Goal: Navigation & Orientation: Find specific page/section

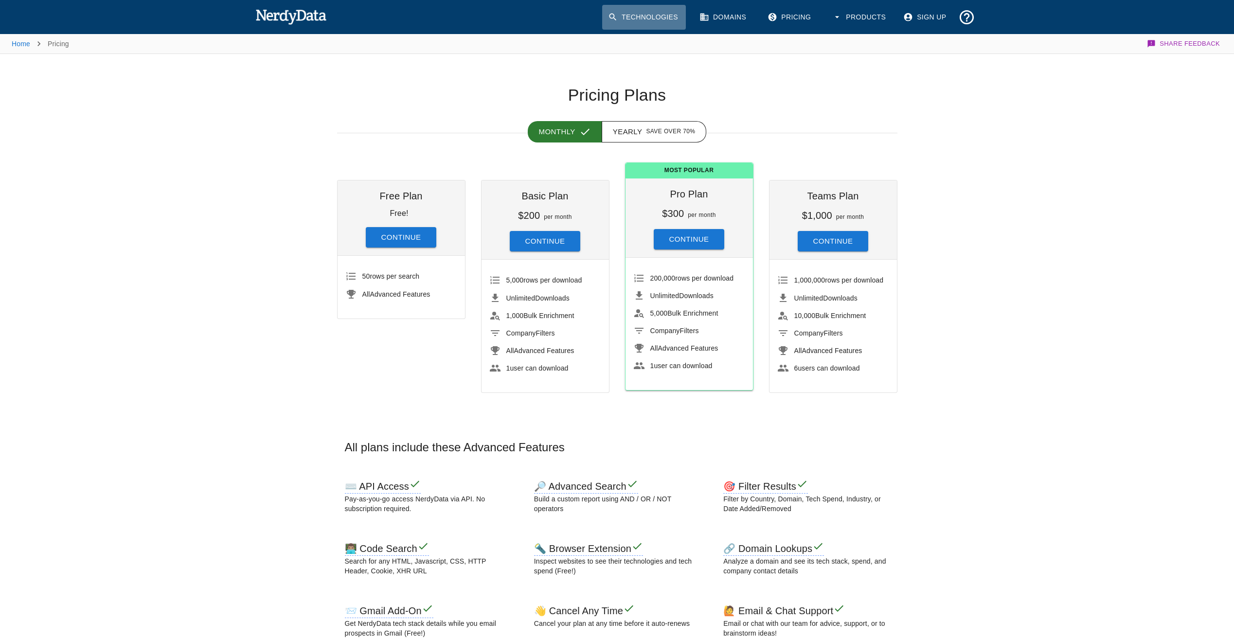
click at [673, 17] on link "Technologies" at bounding box center [644, 17] width 84 height 25
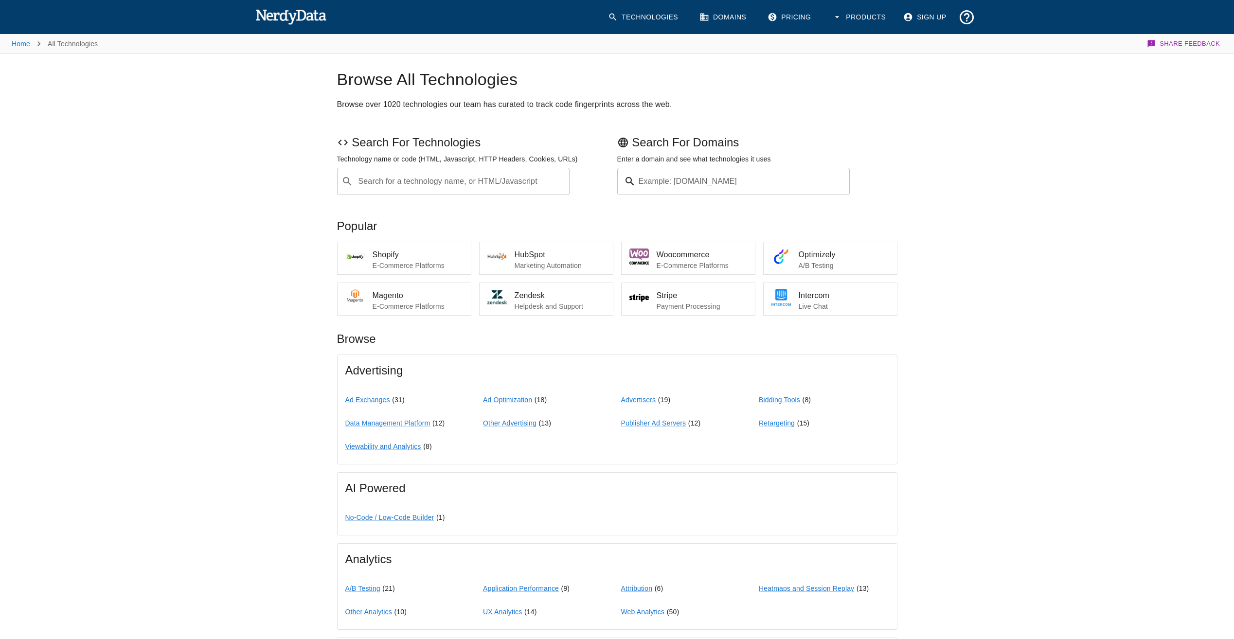
click at [771, 186] on input "Example: [DOMAIN_NAME]" at bounding box center [745, 181] width 211 height 27
click at [1041, 352] on div "Home All Technologies Share Feedback Browse All Technologies Browse over 1020 t…" at bounding box center [617, 630] width 1234 height 1195
click at [716, 185] on input "Example: [DOMAIN_NAME]" at bounding box center [745, 181] width 211 height 27
click at [842, 18] on icon "button" at bounding box center [837, 17] width 10 height 10
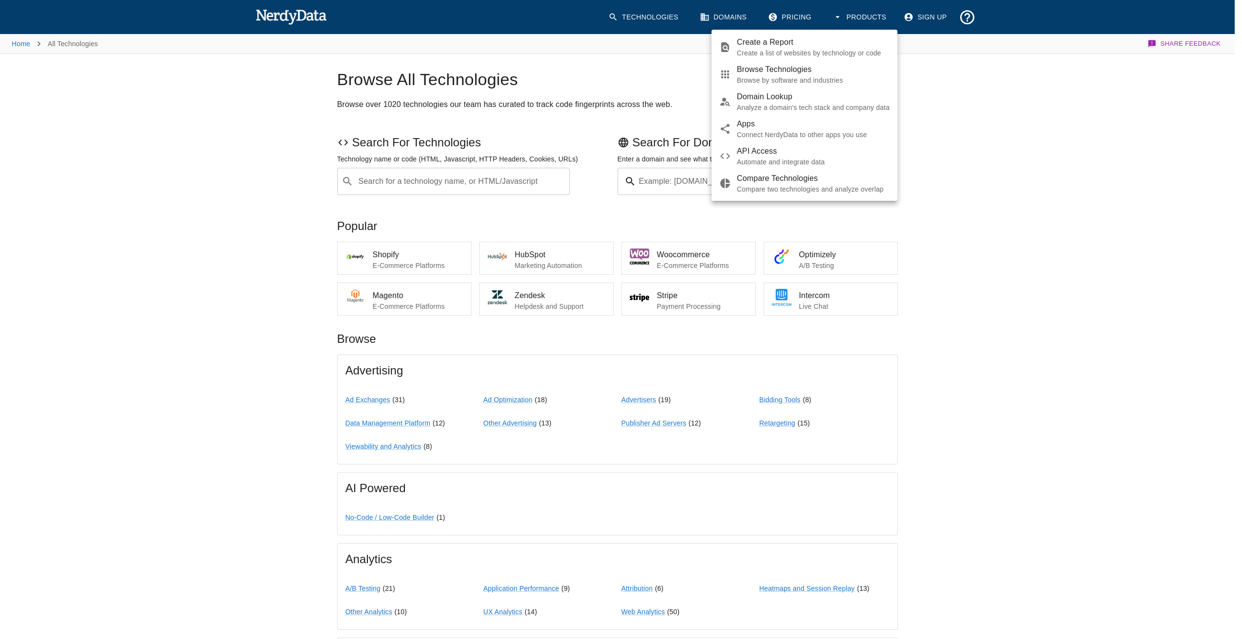
click at [1130, 179] on div at bounding box center [621, 319] width 1242 height 639
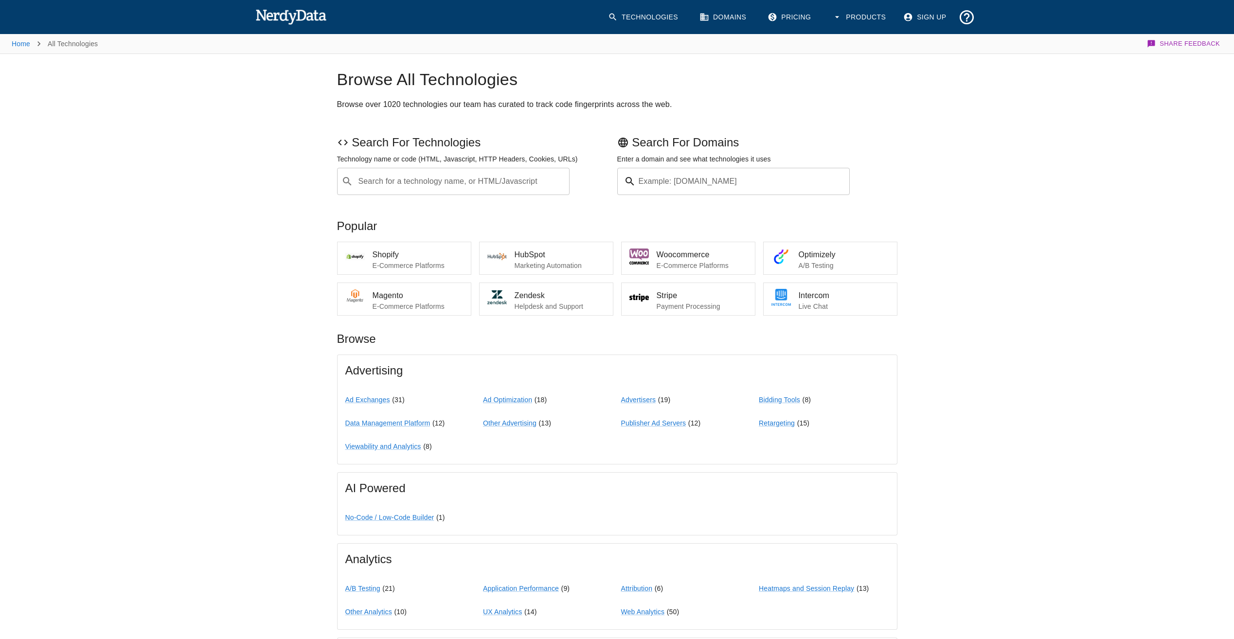
click at [799, 16] on link "Pricing" at bounding box center [790, 17] width 57 height 25
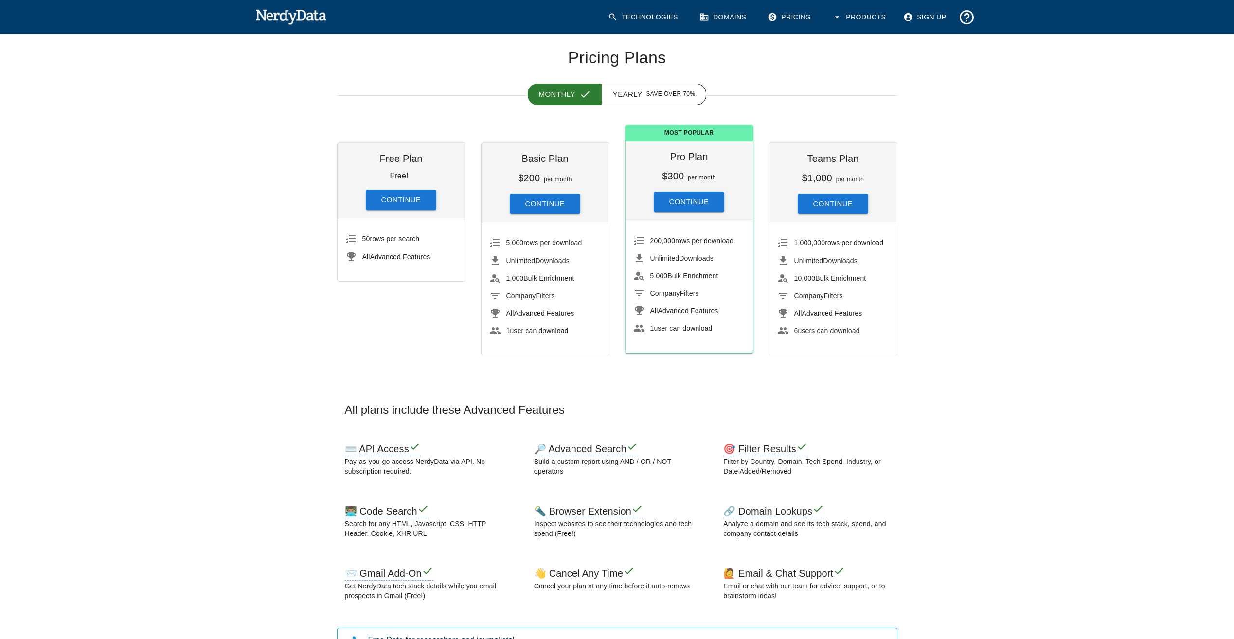
scroll to position [195, 0]
